Goal: Information Seeking & Learning: Learn about a topic

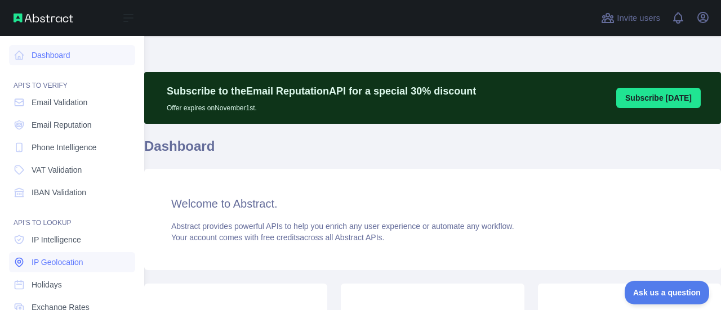
click at [41, 262] on span "IP Geolocation" at bounding box center [58, 262] width 52 height 11
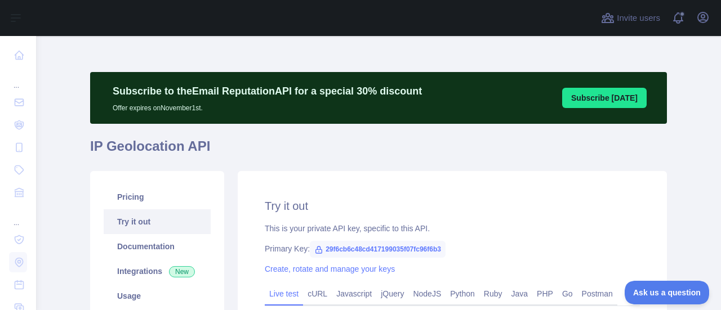
type textarea "**********"
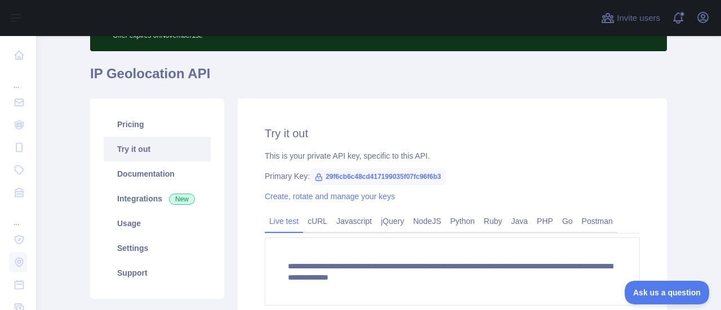
scroll to position [73, 0]
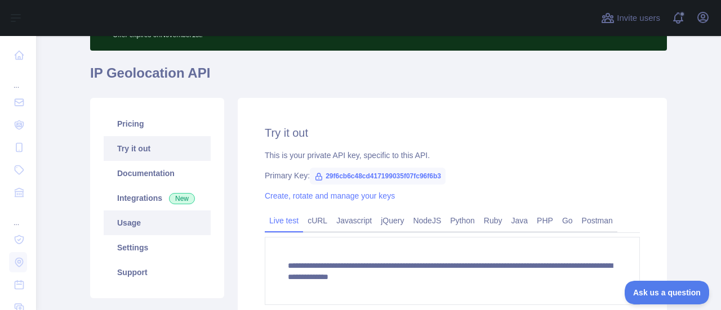
click at [135, 219] on link "Usage" at bounding box center [157, 223] width 107 height 25
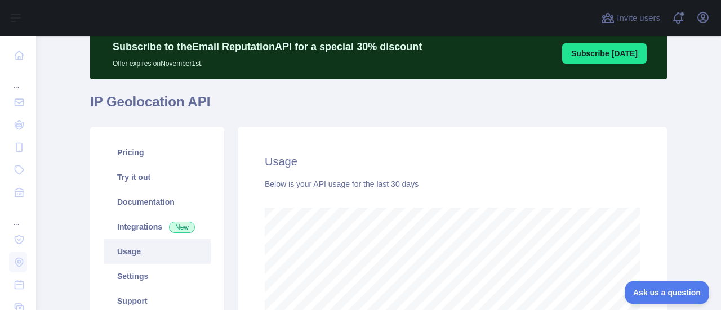
scroll to position [43, 0]
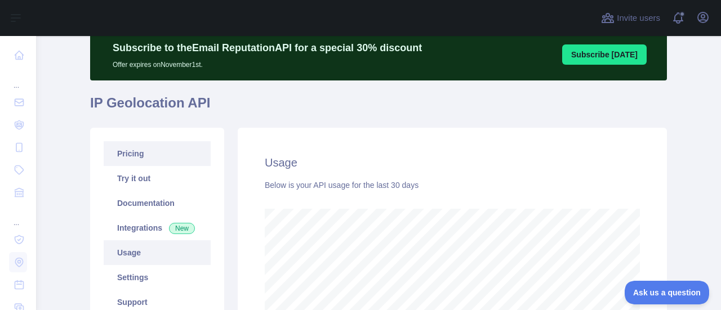
click at [134, 146] on link "Pricing" at bounding box center [157, 153] width 107 height 25
